Goal: Find specific page/section: Find specific page/section

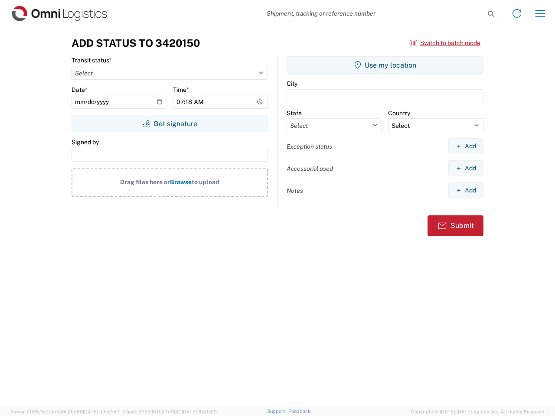
click at [373, 13] on input "search" at bounding box center [372, 13] width 225 height 16
click at [491, 14] on icon at bounding box center [491, 14] width 12 height 12
click at [517, 13] on icon at bounding box center [517, 14] width 14 height 14
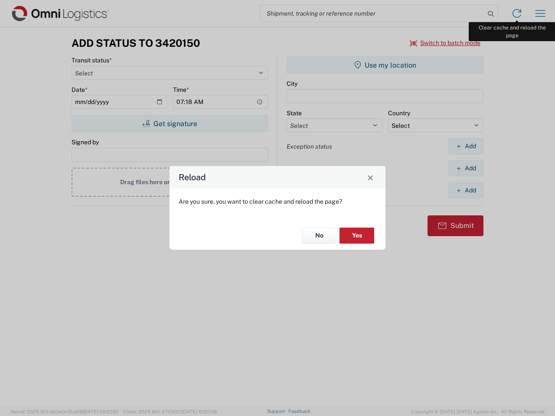
click at [540, 13] on div "Reload Are you sure, you want to clear cache and reload the page? No Yes" at bounding box center [277, 208] width 555 height 416
click at [445, 43] on div "Reload Are you sure, you want to clear cache and reload the page? No Yes" at bounding box center [277, 208] width 555 height 416
click at [170, 124] on div "Reload Are you sure, you want to clear cache and reload the page? No Yes" at bounding box center [277, 208] width 555 height 416
click at [385, 65] on div "Reload Are you sure, you want to clear cache and reload the page? No Yes" at bounding box center [277, 208] width 555 height 416
click at [466, 146] on div "Reload Are you sure, you want to clear cache and reload the page? No Yes" at bounding box center [277, 208] width 555 height 416
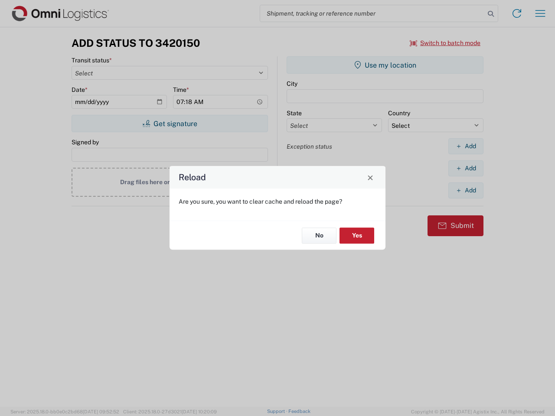
click at [466, 168] on div "Reload Are you sure, you want to clear cache and reload the page? No Yes" at bounding box center [277, 208] width 555 height 416
click at [466, 190] on div "Reload Are you sure, you want to clear cache and reload the page? No Yes" at bounding box center [277, 208] width 555 height 416
